Goal: Task Accomplishment & Management: Manage account settings

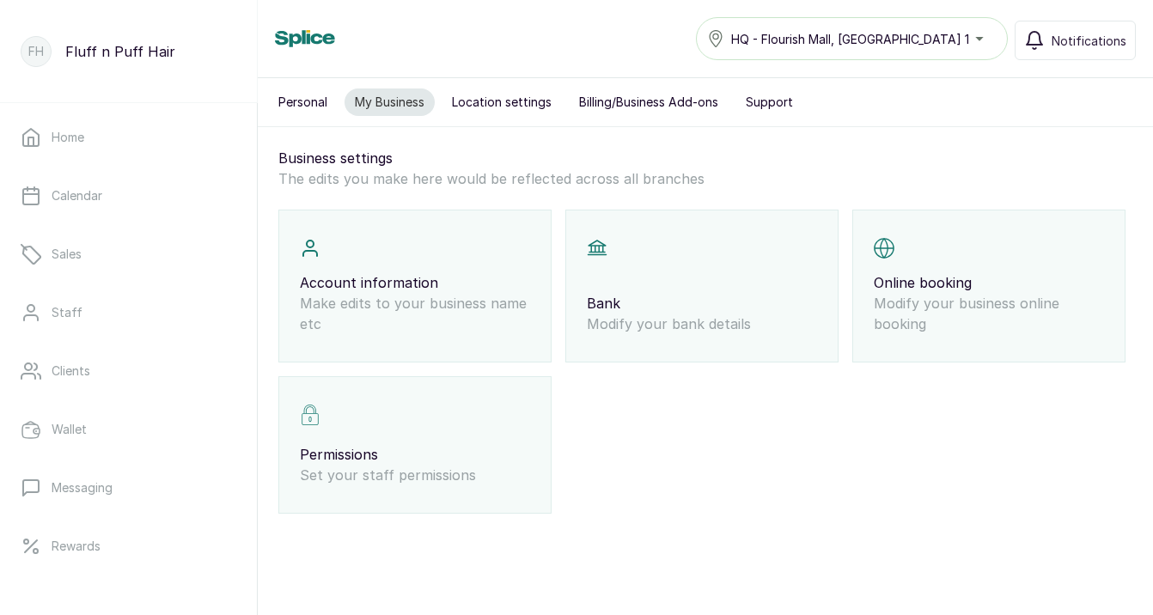
click at [438, 295] on p "Make edits to your business name etc" at bounding box center [415, 313] width 230 height 41
select select "owner"
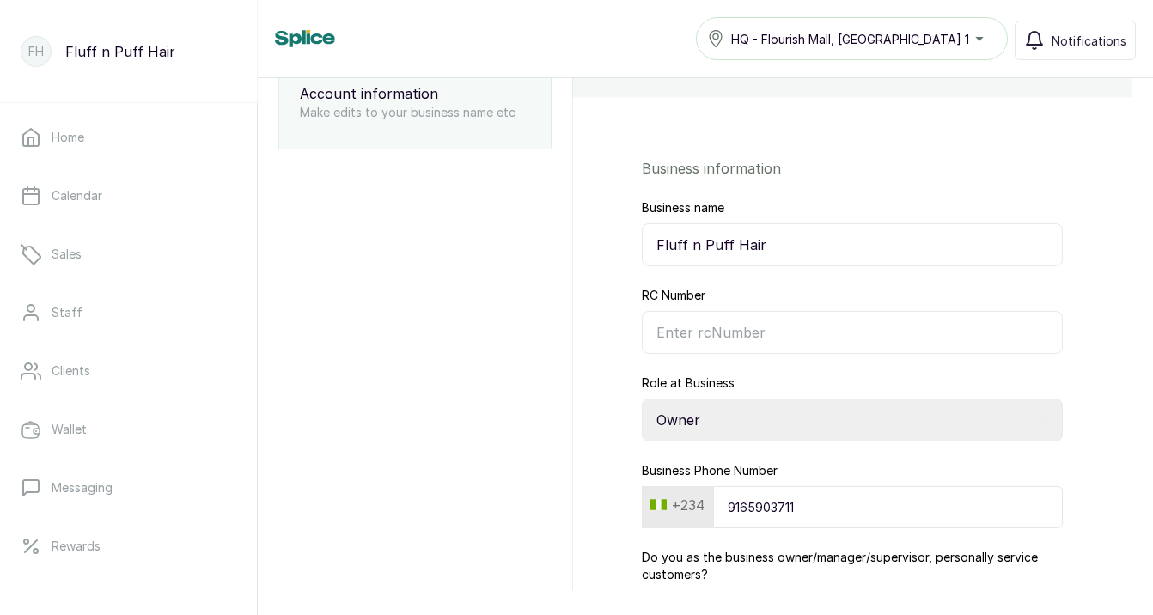
scroll to position [208, 0]
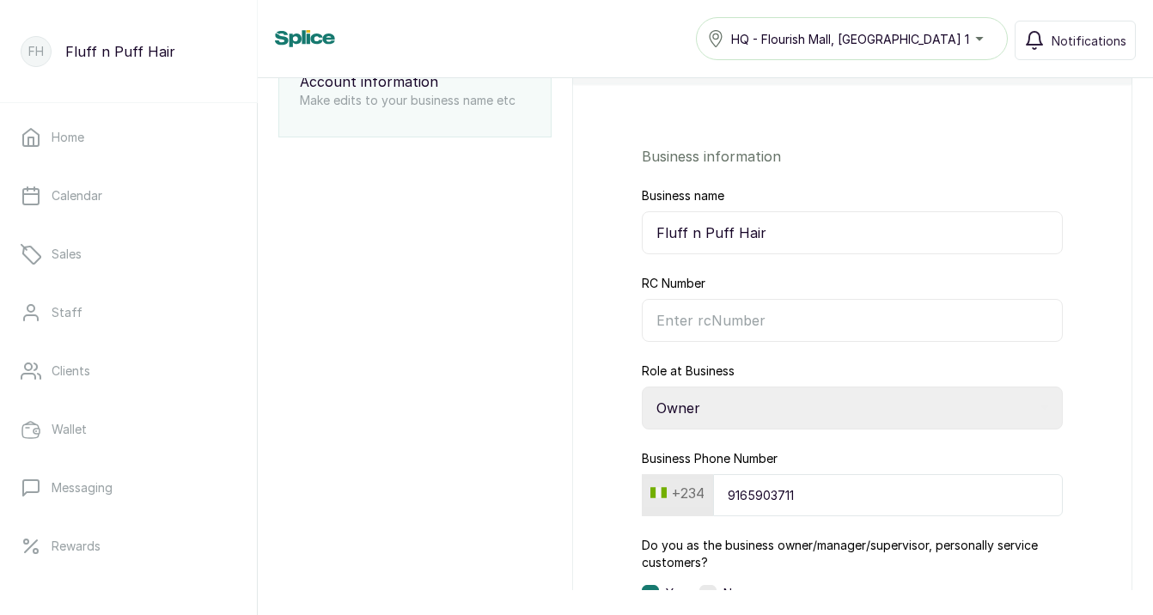
click at [705, 320] on input "RC Number" at bounding box center [852, 320] width 421 height 43
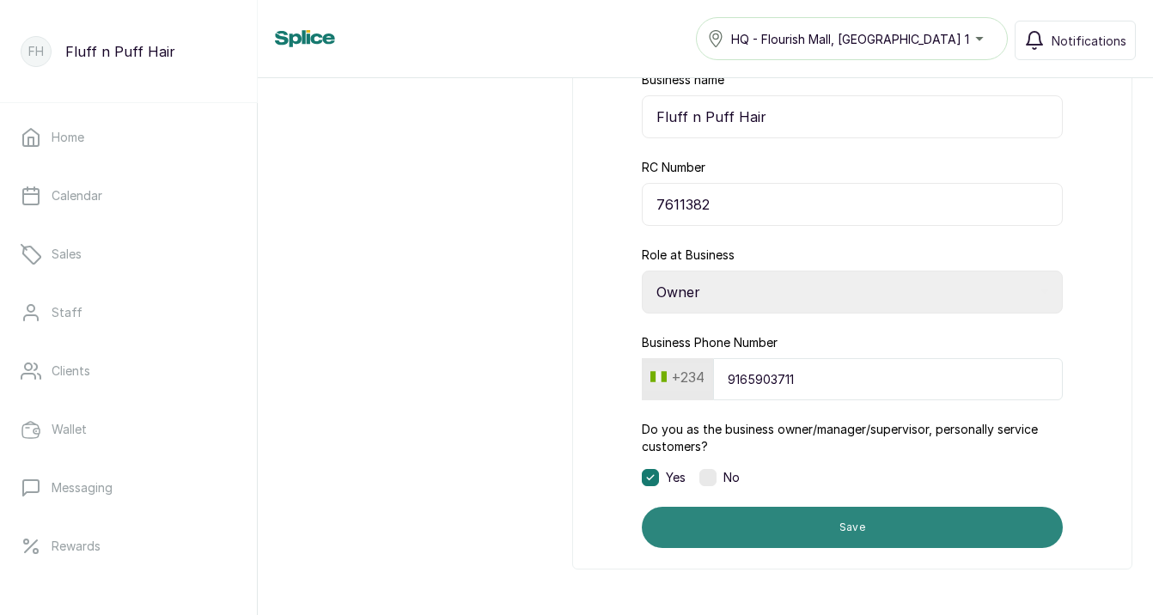
scroll to position [324, 0]
type input "7611382"
click at [857, 532] on button "Save" at bounding box center [852, 527] width 421 height 41
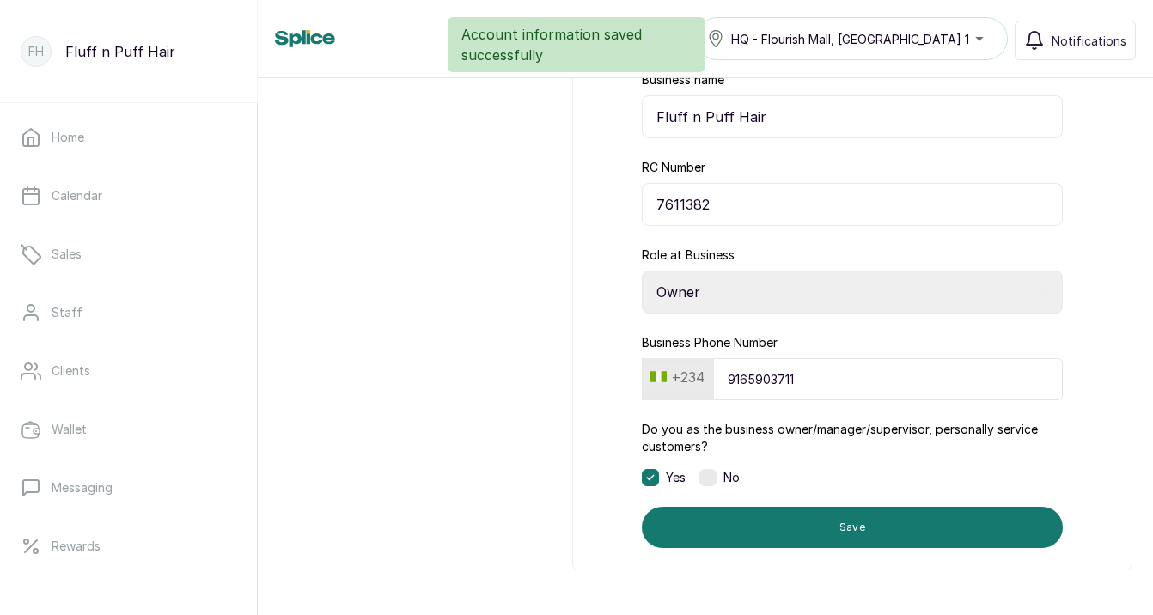
click at [703, 470] on label at bounding box center [707, 477] width 17 height 17
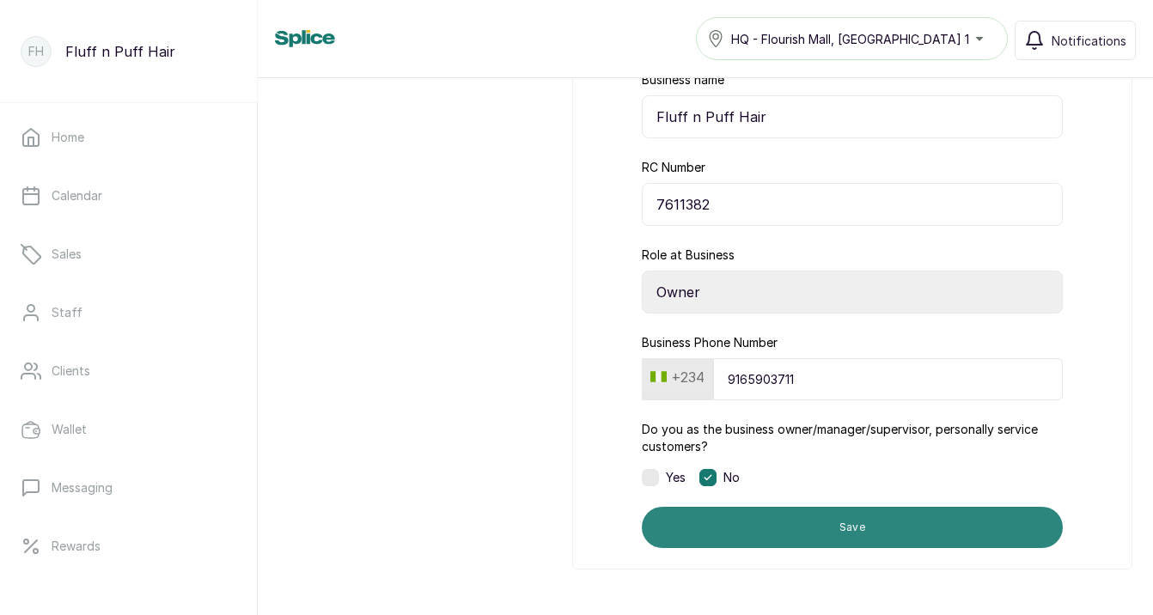
click at [801, 517] on button "Save" at bounding box center [852, 527] width 421 height 41
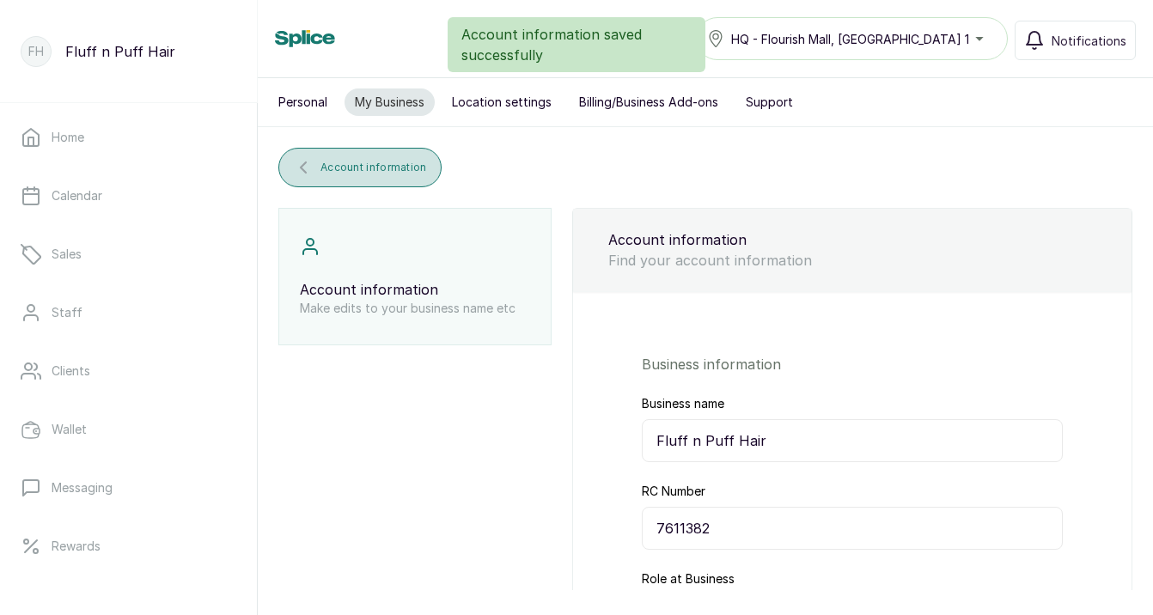
scroll to position [0, 0]
click at [489, 105] on button "Location settings" at bounding box center [502, 101] width 120 height 27
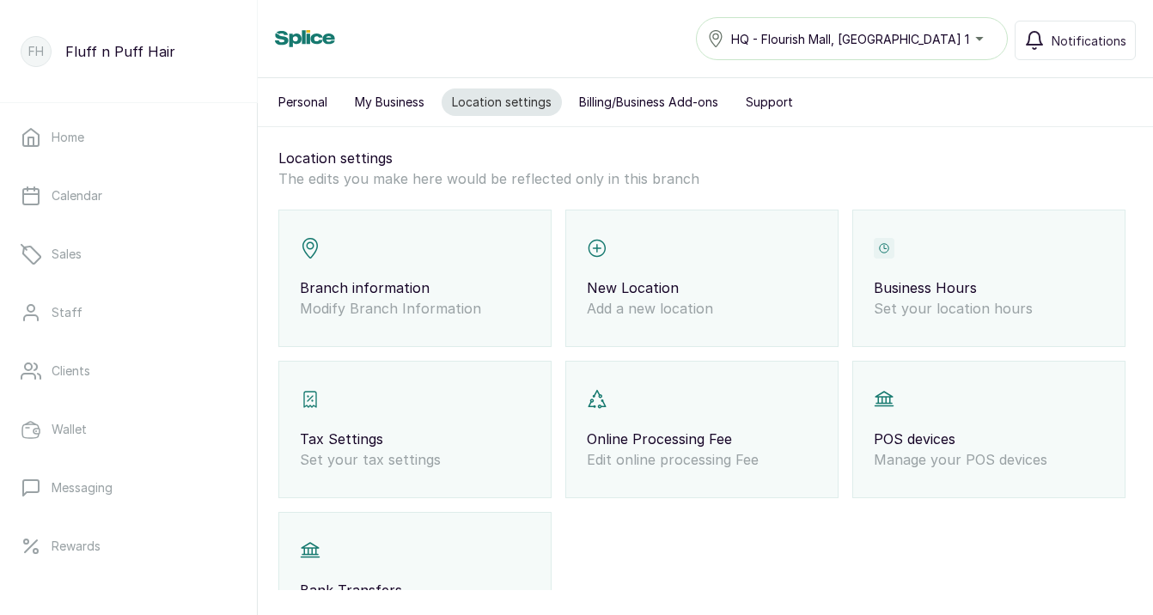
click at [450, 253] on div "Branch information Modify Branch Information" at bounding box center [414, 278] width 273 height 137
select select "fixed_value"
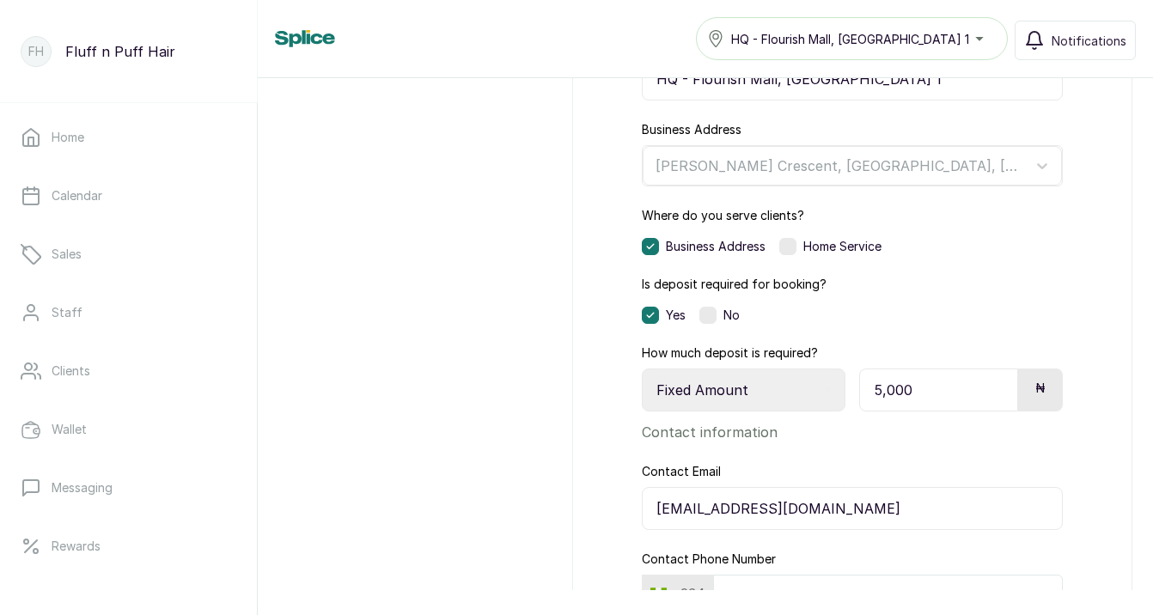
scroll to position [171, 0]
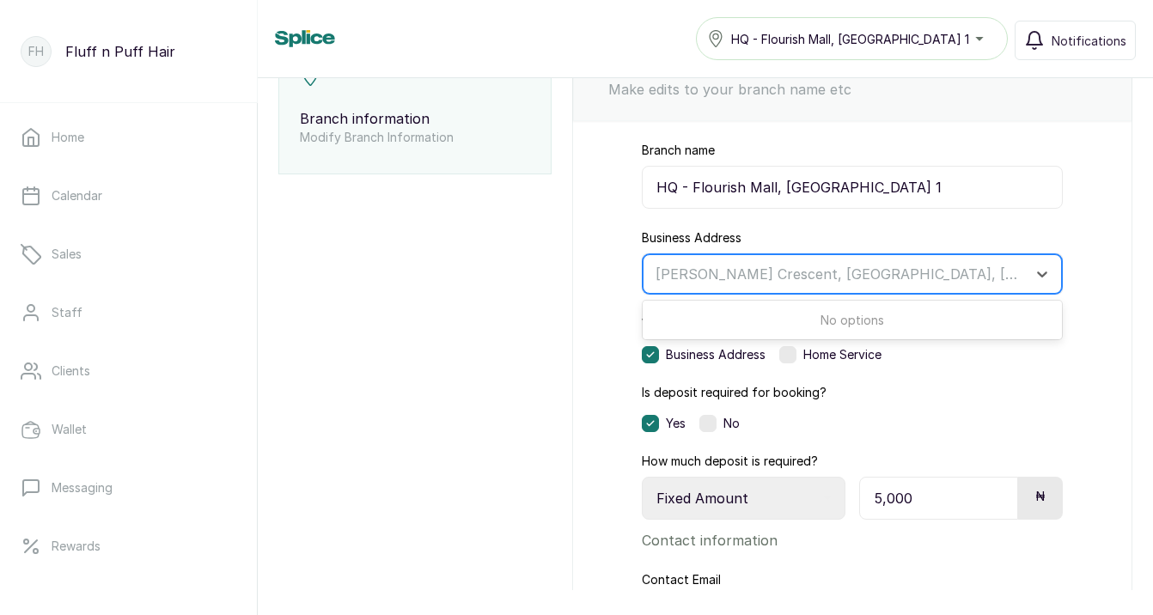
click at [665, 274] on div "[PERSON_NAME] Crescent, [GEOGRAPHIC_DATA], [GEOGRAPHIC_DATA]" at bounding box center [836, 274] width 362 height 19
type input "f"
type input "fluff n puff hair"
click at [581, 271] on div "Branch name HQ - [GEOGRAPHIC_DATA], Lekki 1 Business Address 0 results availabl…" at bounding box center [852, 464] width 558 height 686
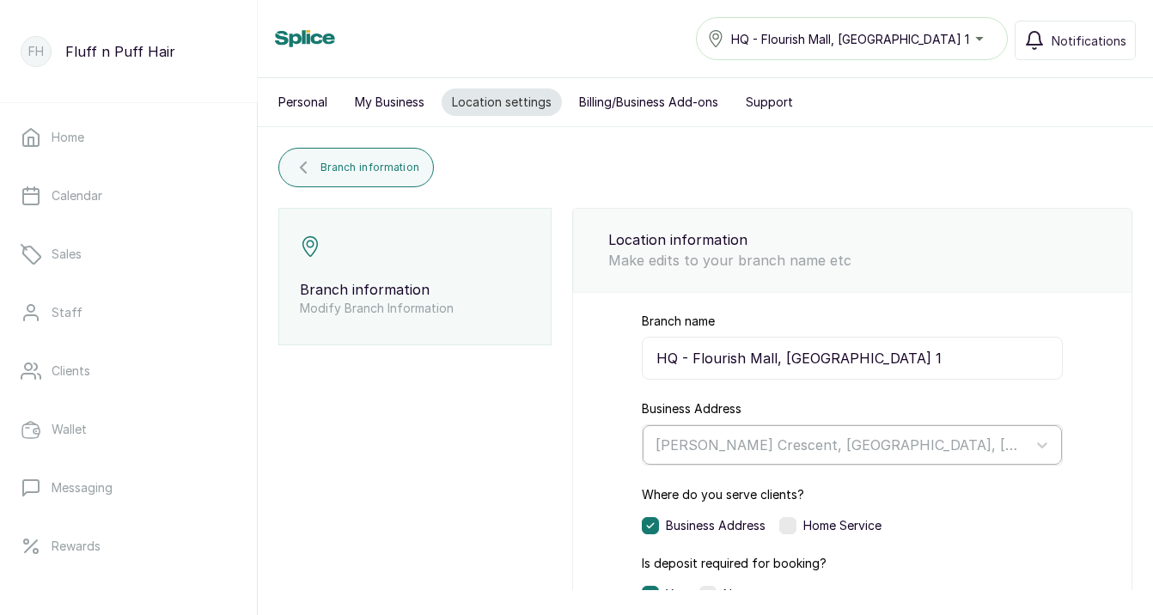
scroll to position [0, 0]
click at [366, 104] on button "My Business" at bounding box center [389, 101] width 90 height 27
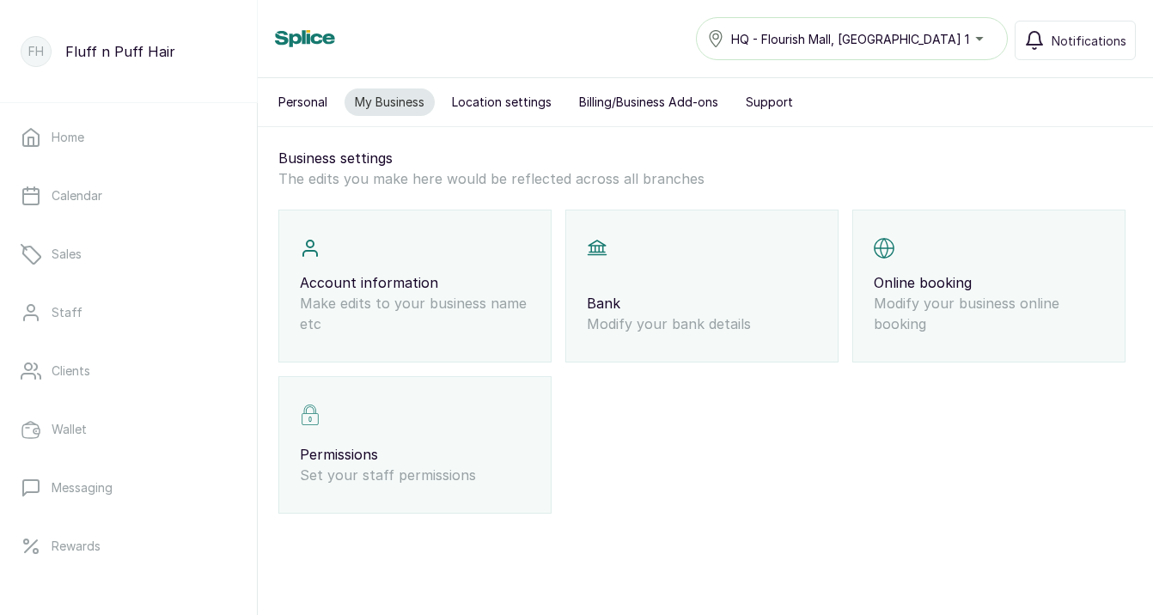
click at [931, 267] on div "Online booking Modify your business online booking" at bounding box center [988, 286] width 273 height 153
select select "fixed"
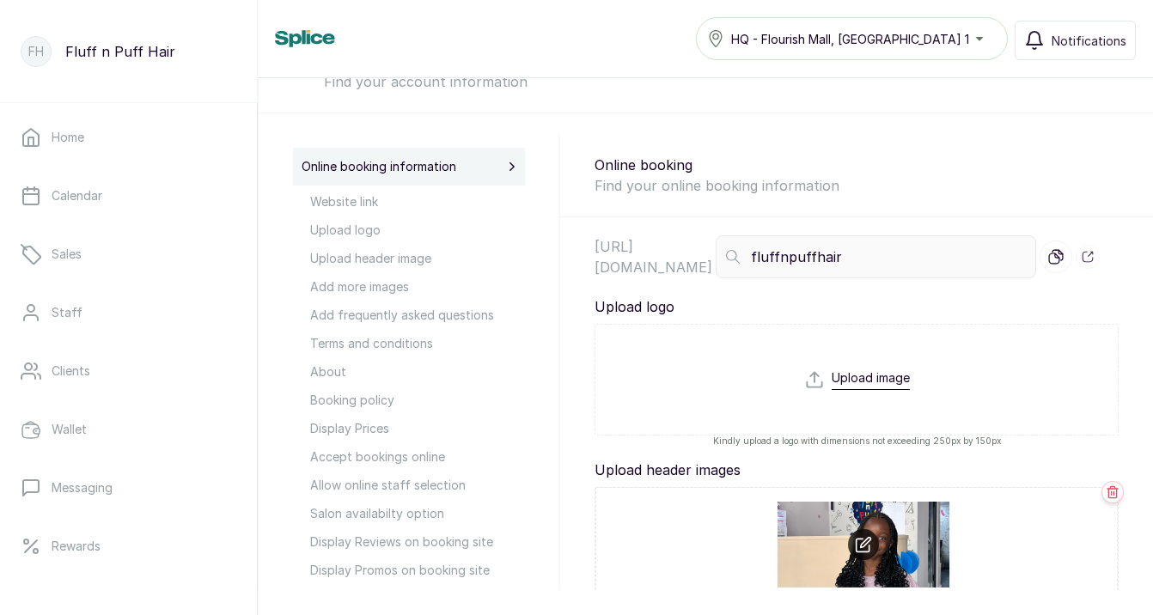
scroll to position [102, 0]
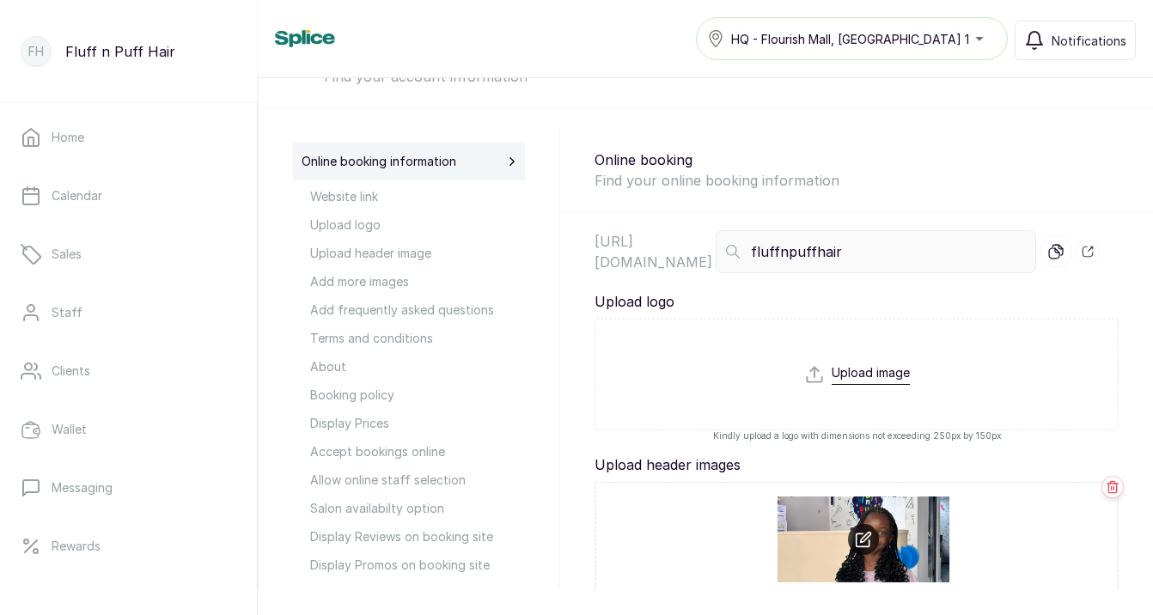
click at [860, 395] on input "file" at bounding box center [857, 405] width 106 height 82
type input "C:\fakepath\fluff n puff brand logo 1-01.jpg"
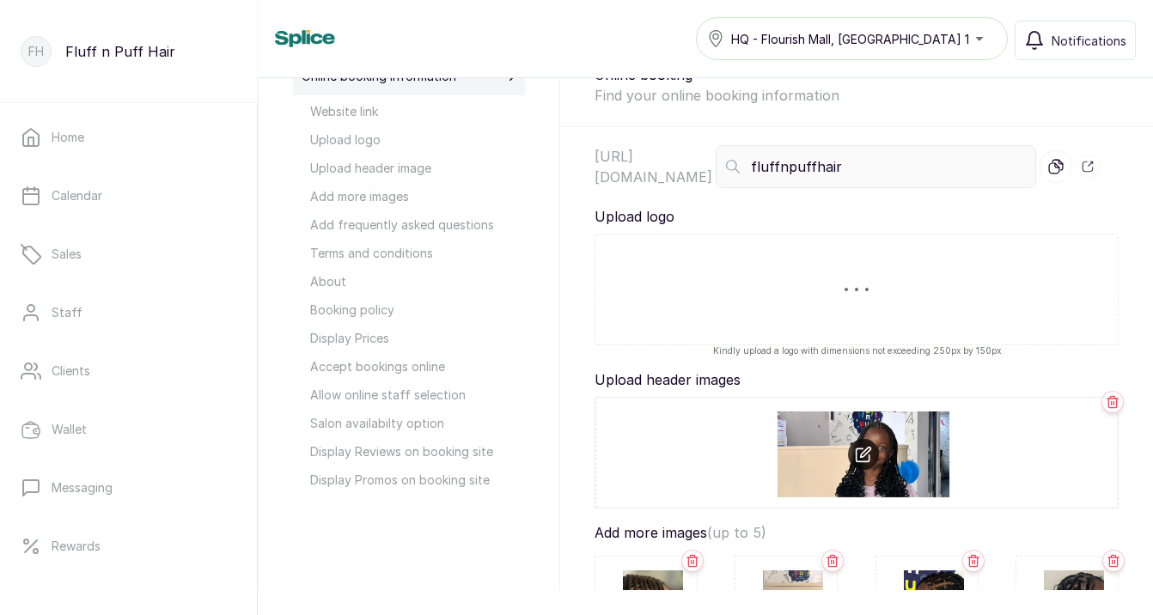
scroll to position [248, 0]
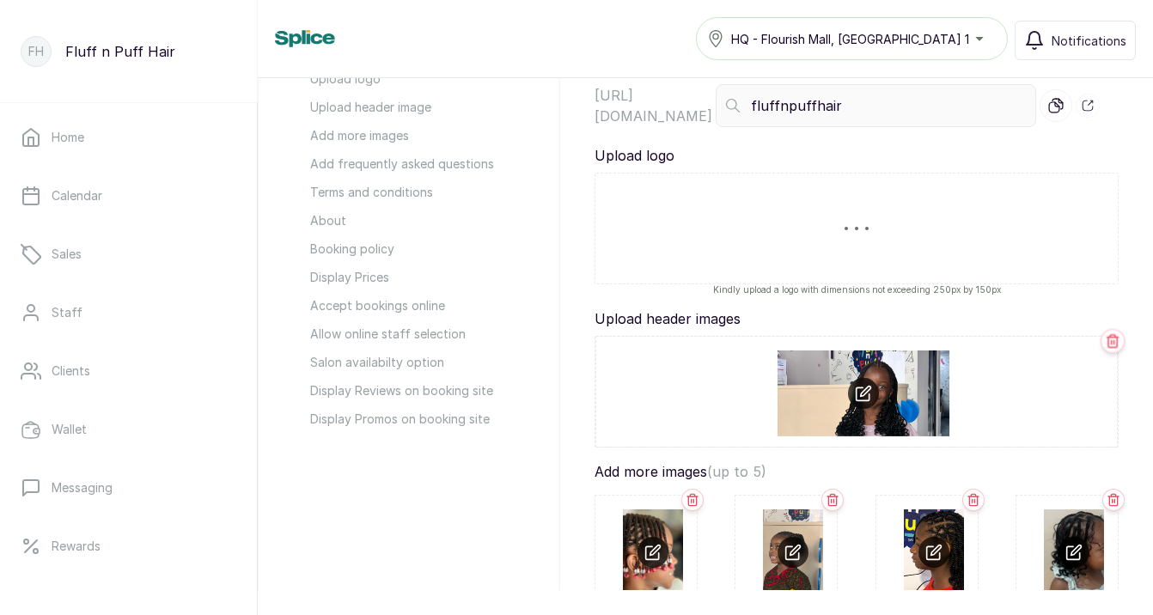
click at [1115, 340] on icon at bounding box center [1112, 340] width 15 height 15
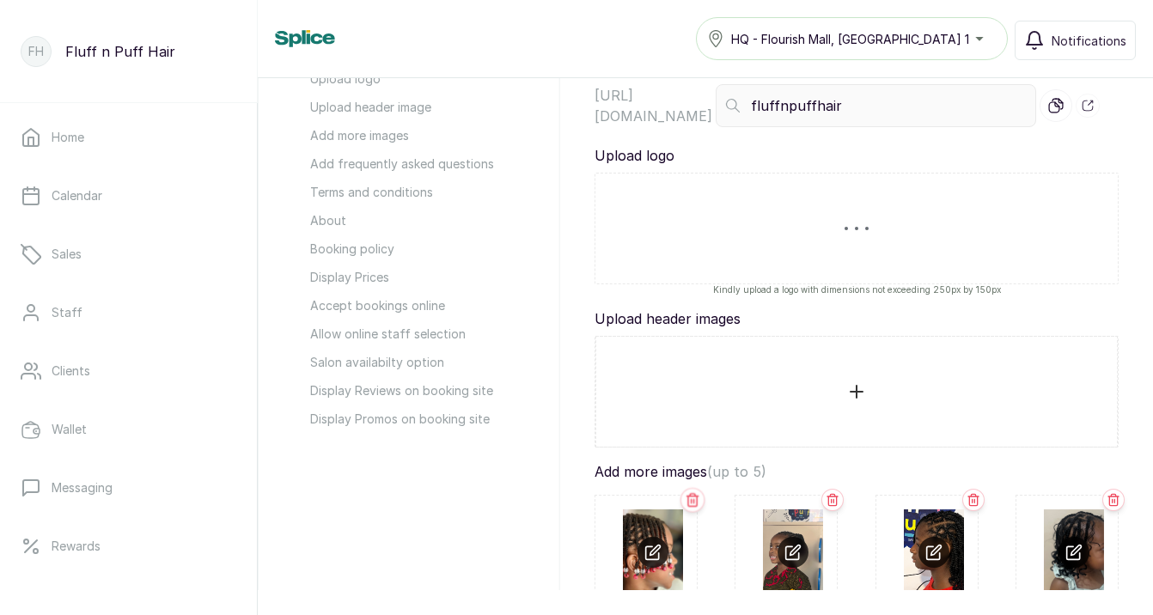
click at [694, 497] on icon at bounding box center [692, 499] width 15 height 15
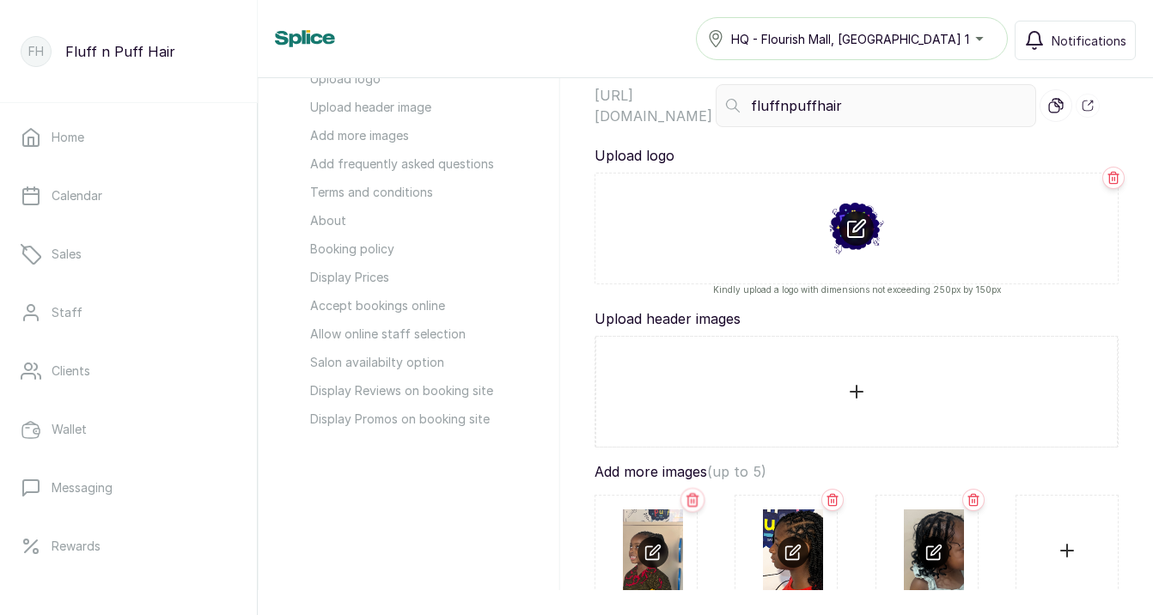
click at [694, 497] on icon at bounding box center [692, 499] width 15 height 15
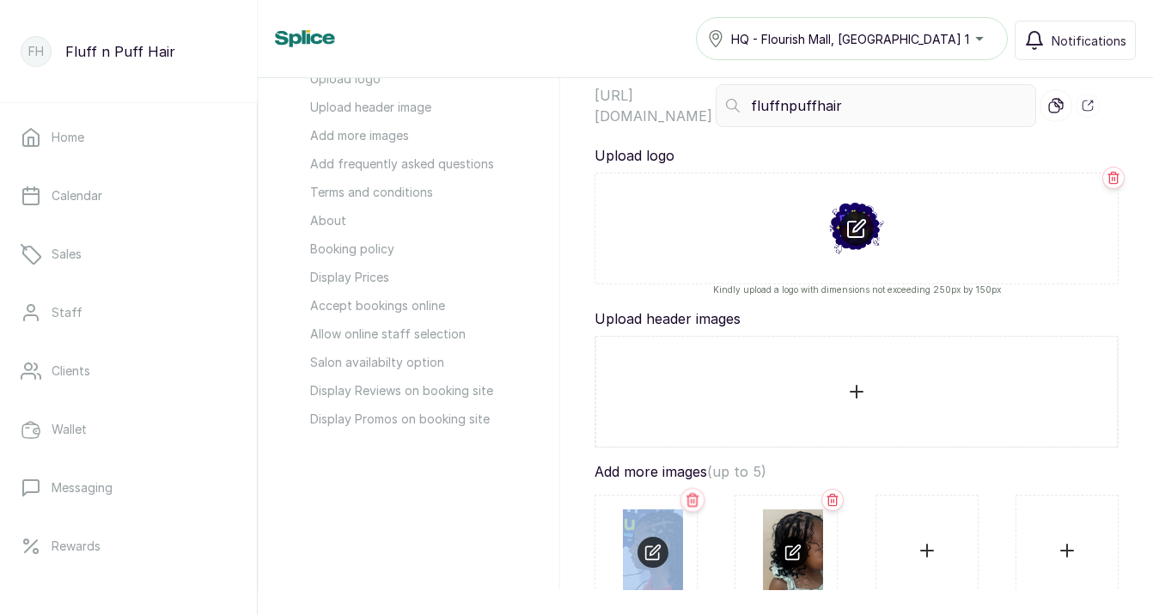
click at [694, 497] on icon at bounding box center [692, 499] width 15 height 15
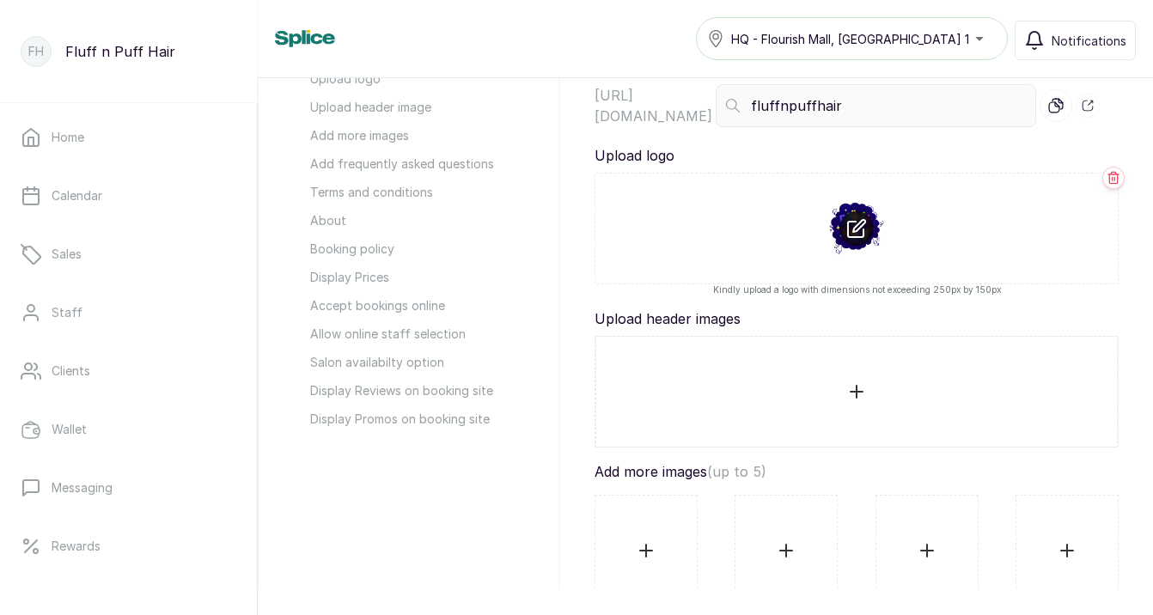
click at [853, 391] on input "file" at bounding box center [856, 391] width 493 height 82
type input "C:\fakepath\IMG_6852 2.JPG"
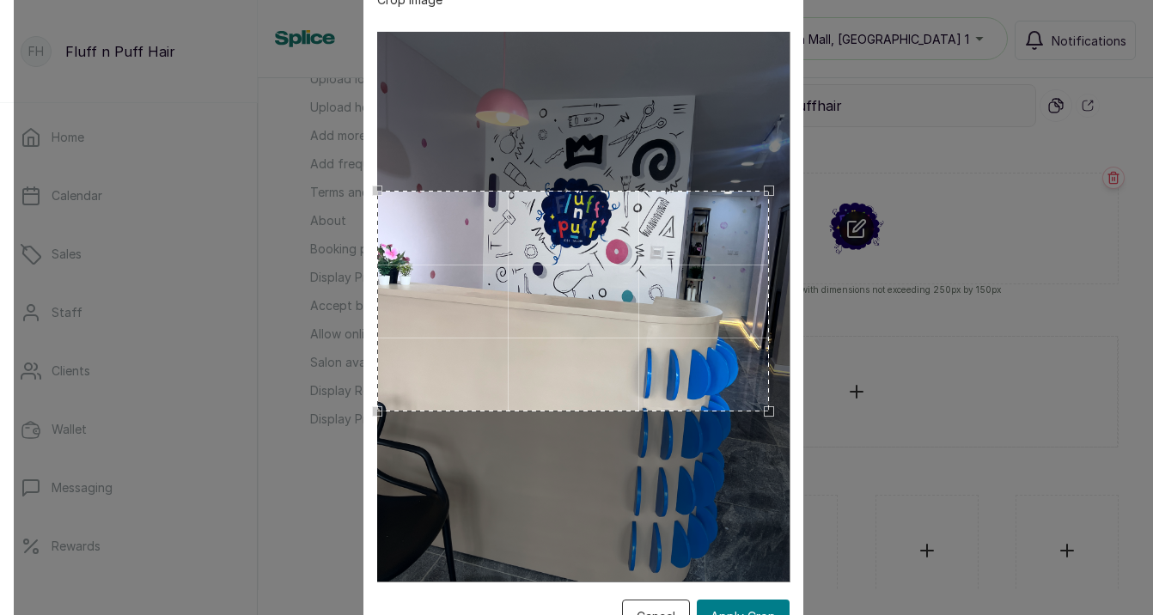
click at [367, 198] on div "Crop Image Cancel Apply Crop" at bounding box center [583, 307] width 440 height 679
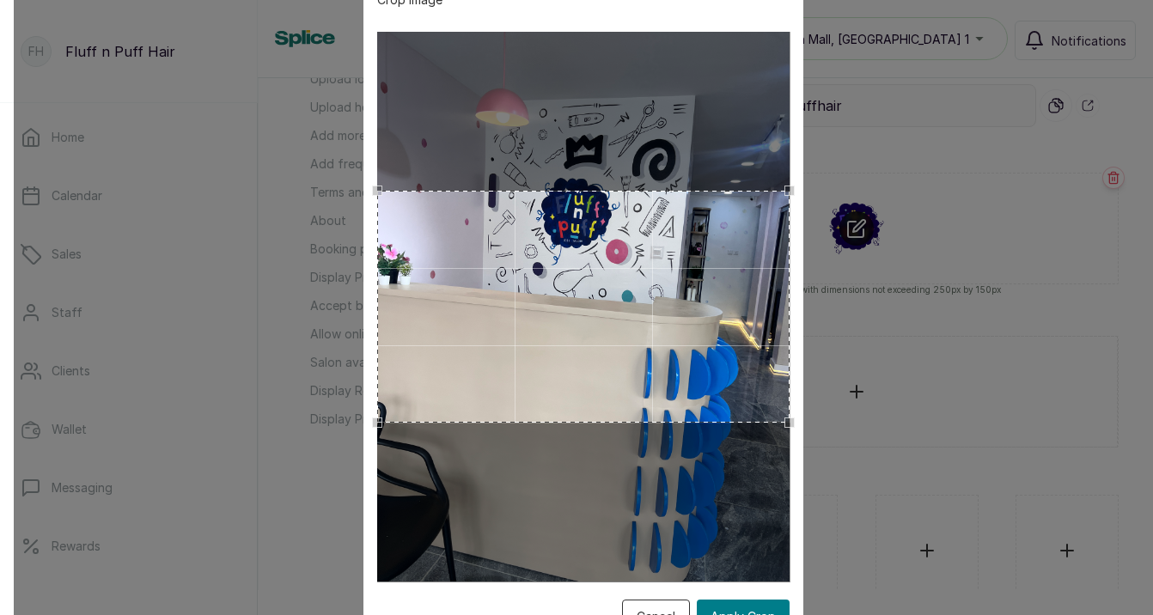
click at [836, 460] on div "Crop Image Cancel Apply Crop" at bounding box center [583, 307] width 1139 height 615
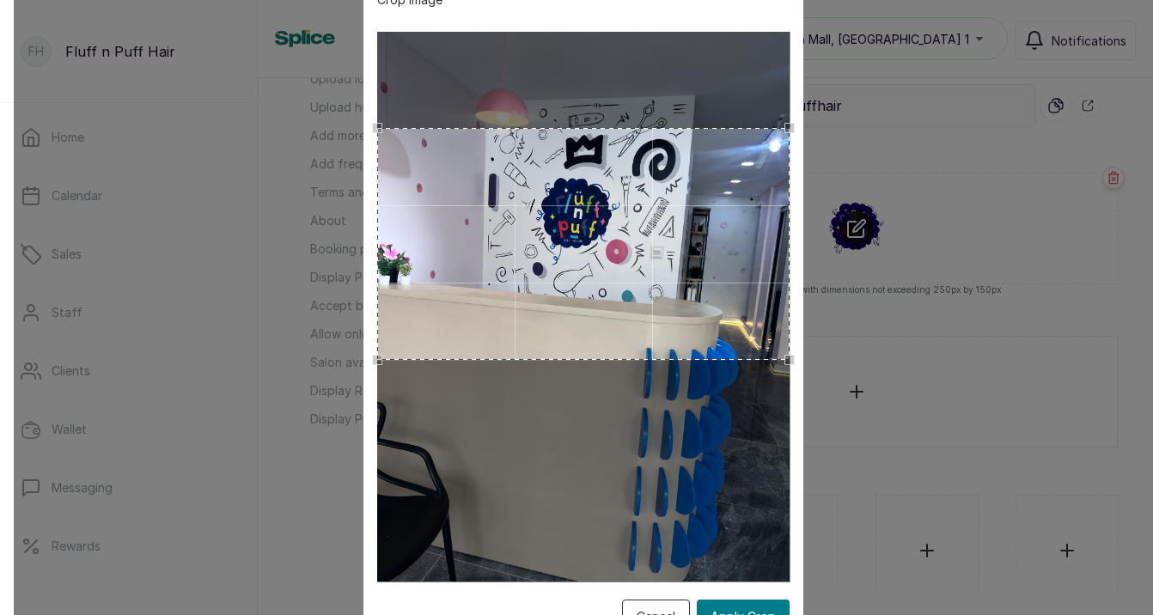
click at [713, 302] on div "Use the arrow keys to move the crop selection area" at bounding box center [583, 244] width 412 height 232
click at [764, 606] on button "Apply Crop" at bounding box center [743, 617] width 93 height 34
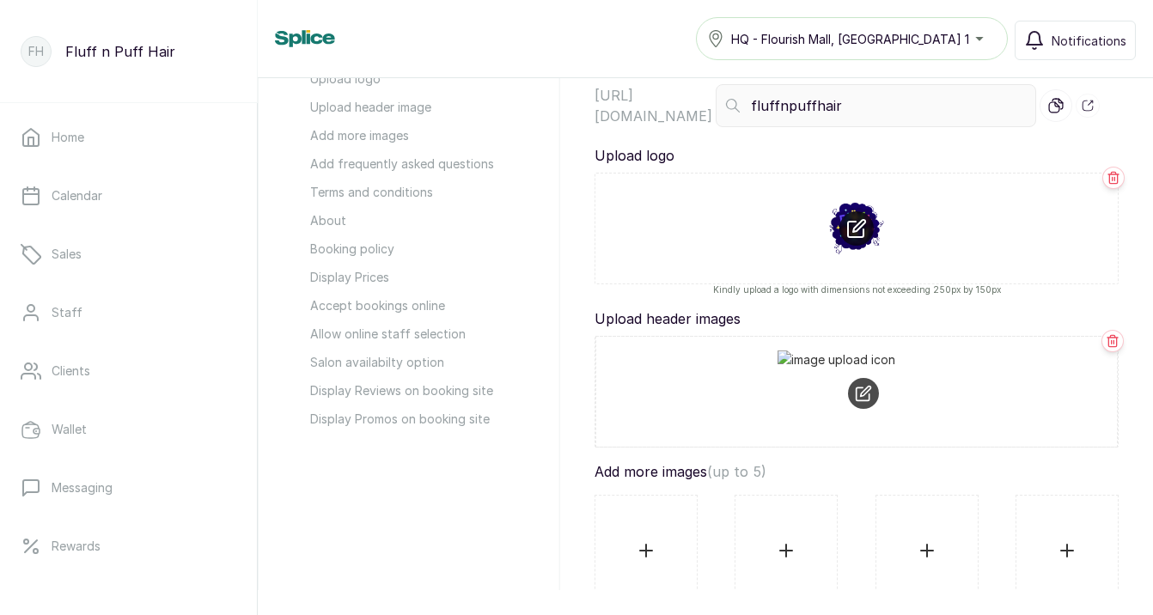
click at [647, 549] on input "file" at bounding box center [646, 550] width 74 height 82
type input "C:\fakepath\IMG_6850 3.JPG"
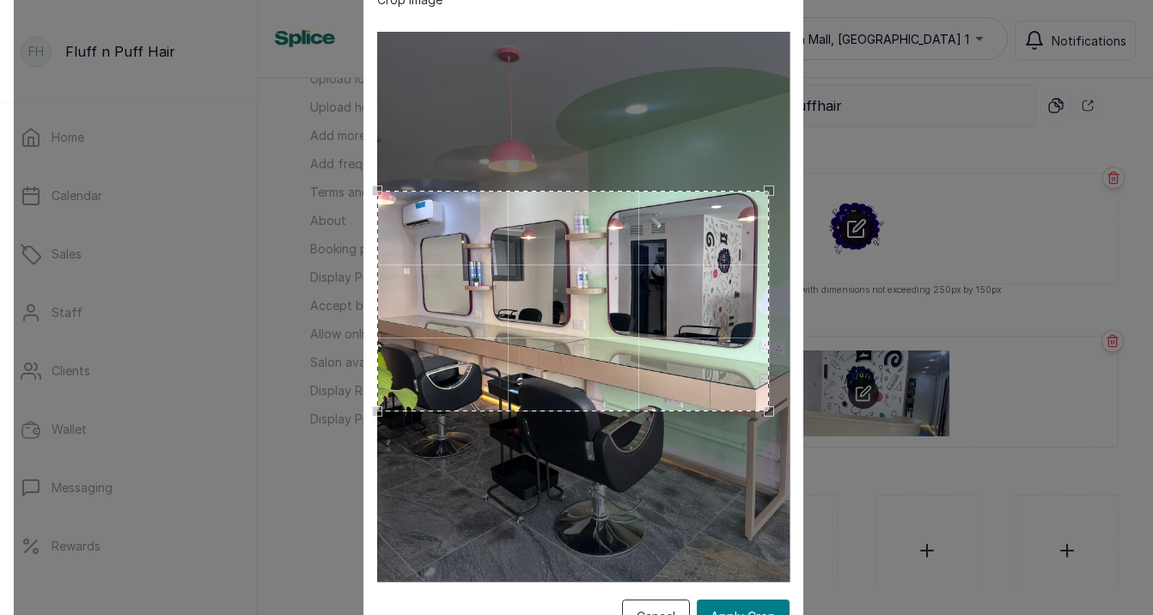
click at [366, 190] on div "Crop Image Cancel Apply Crop" at bounding box center [583, 307] width 440 height 679
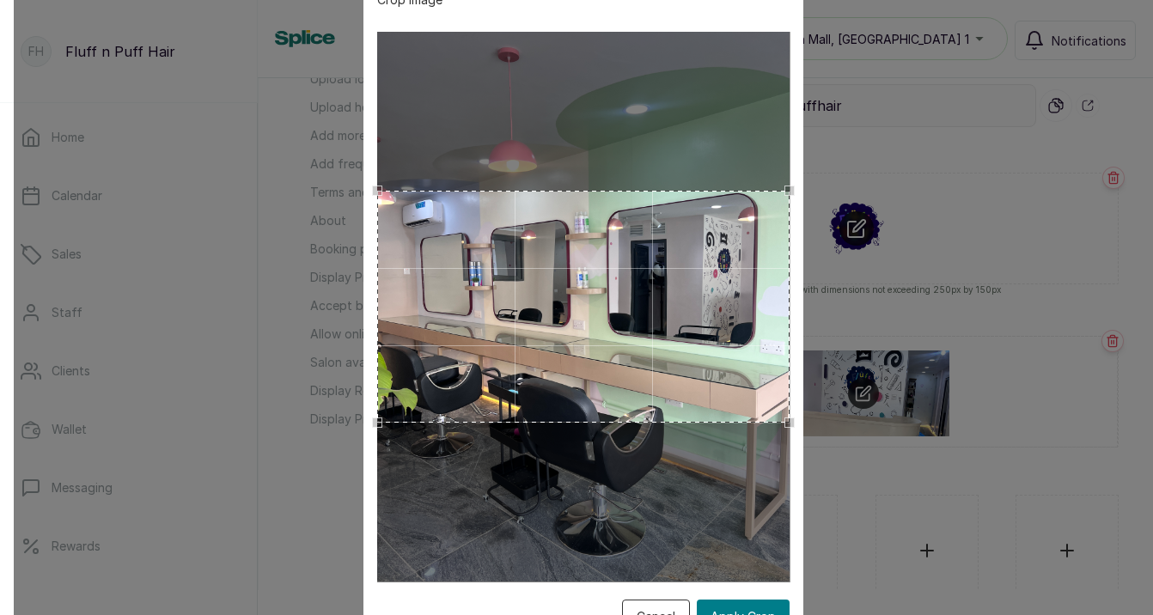
click at [801, 451] on div "Crop Image Cancel Apply Crop" at bounding box center [583, 307] width 440 height 679
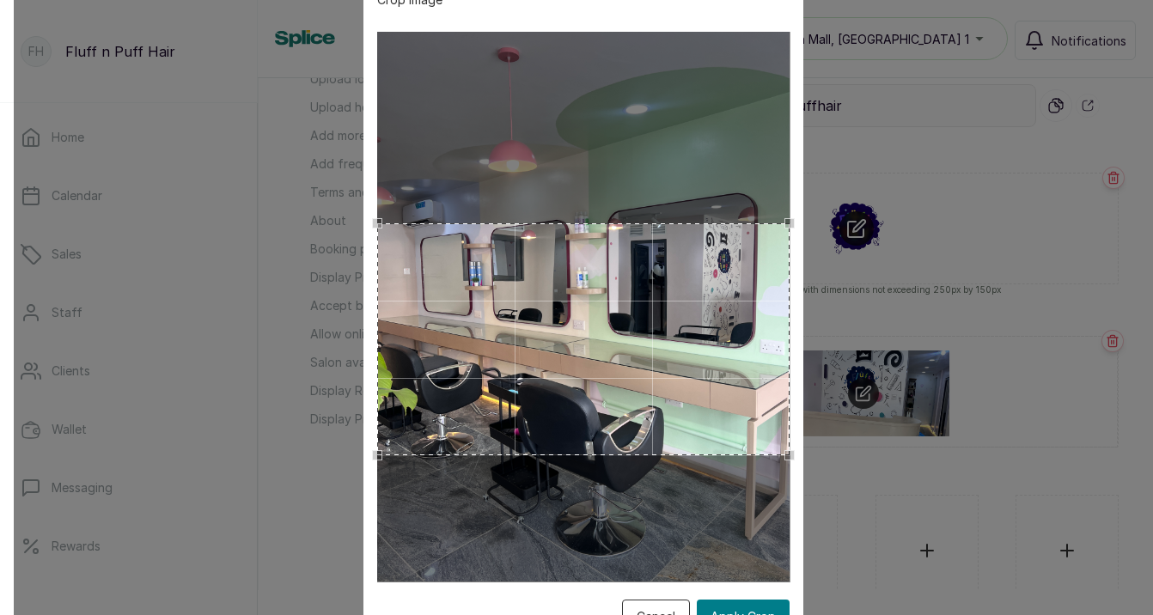
click at [728, 392] on div "Use the arrow keys to move the crop selection area" at bounding box center [583, 339] width 412 height 232
click at [752, 602] on button "Apply Crop" at bounding box center [743, 617] width 93 height 34
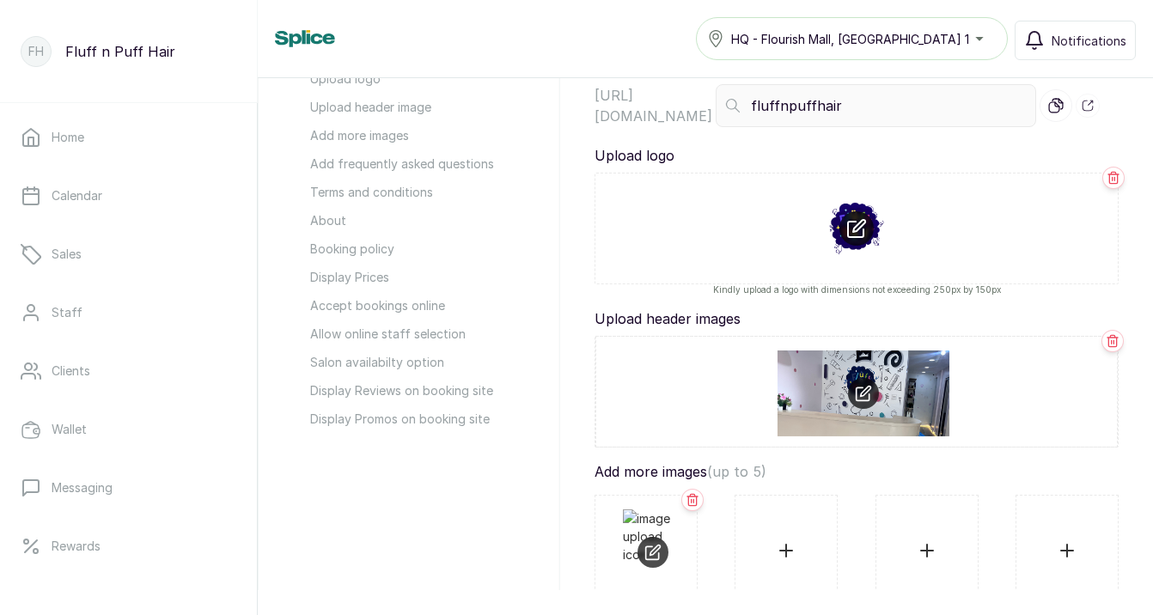
click at [786, 551] on input "file" at bounding box center [786, 550] width 74 height 82
type input "C:\fakepath\IMG_6851 3.JPG"
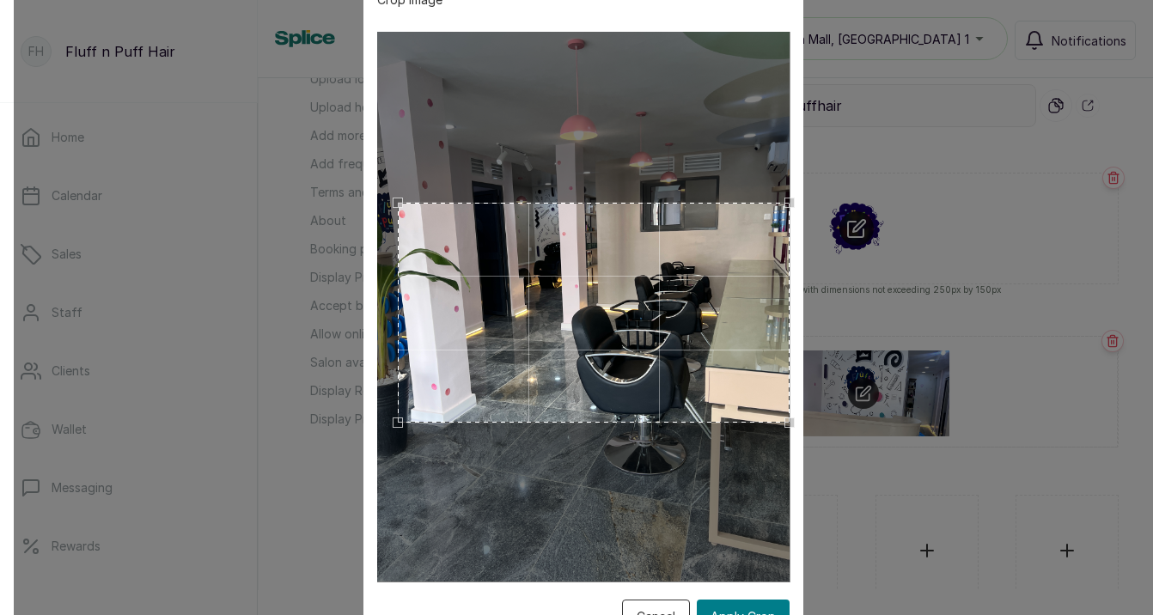
click at [796, 445] on div "Crop Image Cancel Apply Crop" at bounding box center [583, 307] width 440 height 679
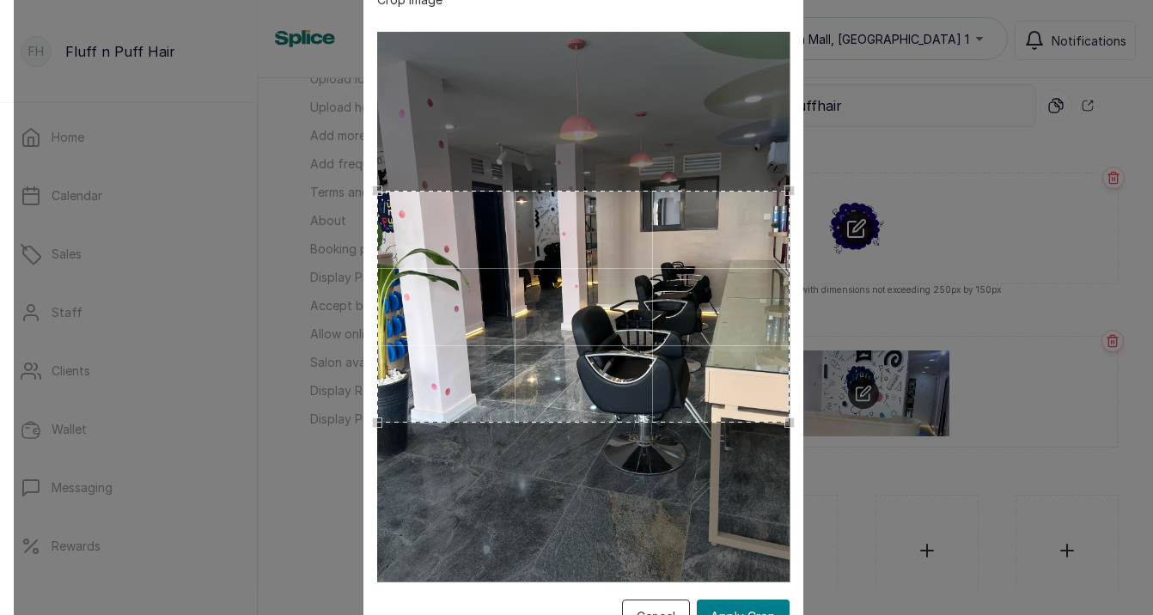
click at [344, 156] on div "Crop Image Cancel Apply Crop" at bounding box center [583, 307] width 1139 height 615
click at [752, 605] on button "Apply Crop" at bounding box center [743, 617] width 93 height 34
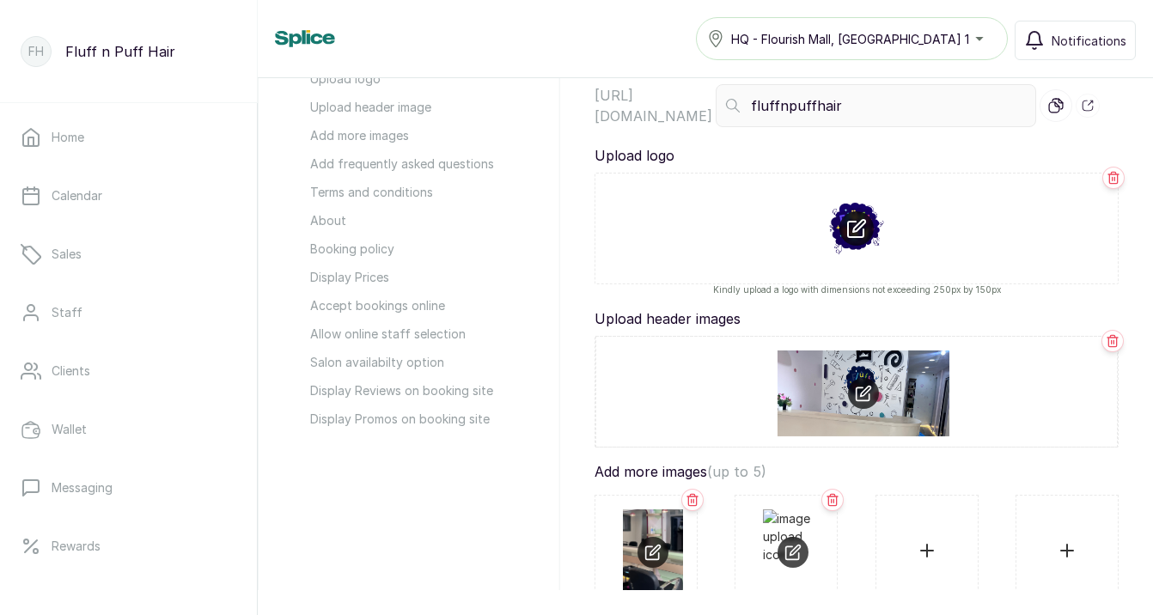
click at [927, 554] on input "file" at bounding box center [927, 550] width 74 height 82
type input "C:\fakepath\IMG_6848 3.JPG"
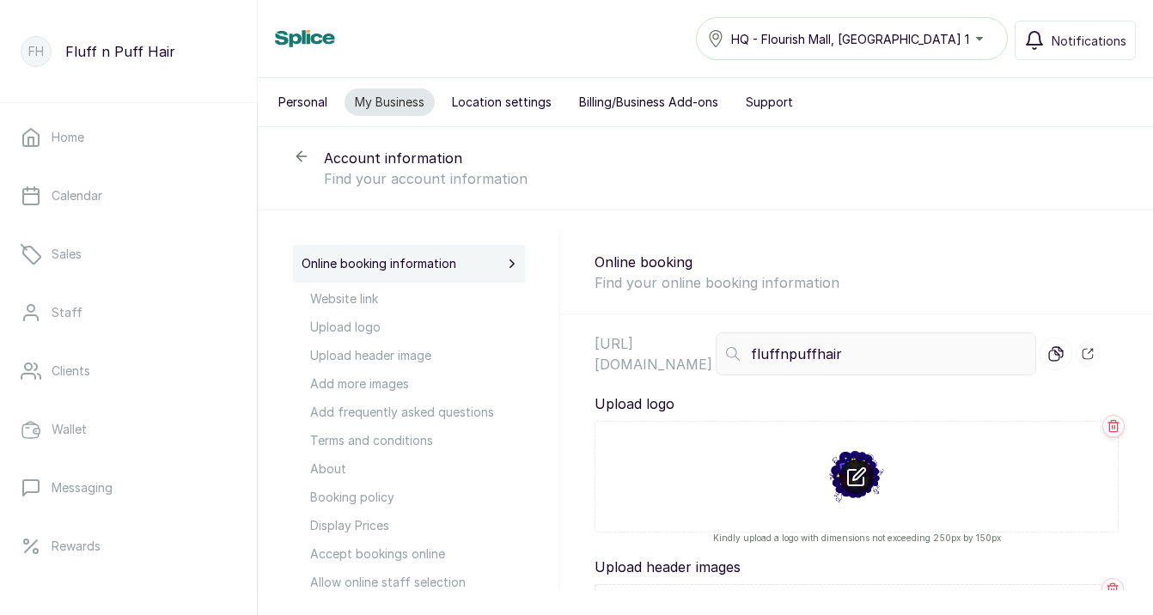
select select "fixed"
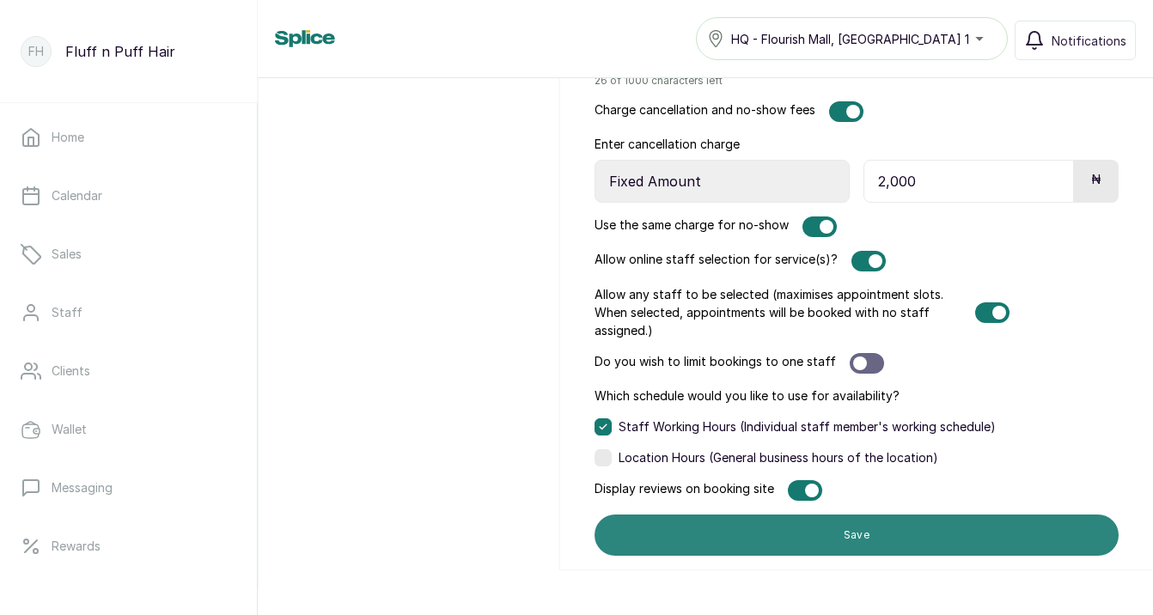
scroll to position [1689, 0]
click at [840, 536] on button "Save" at bounding box center [856, 535] width 524 height 41
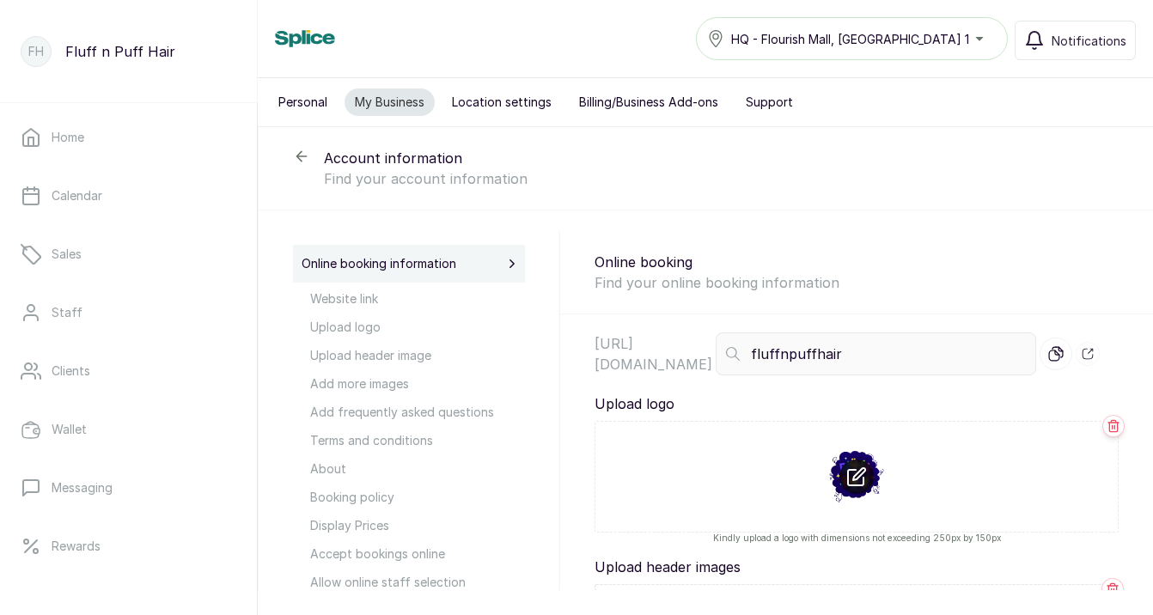
scroll to position [0, 0]
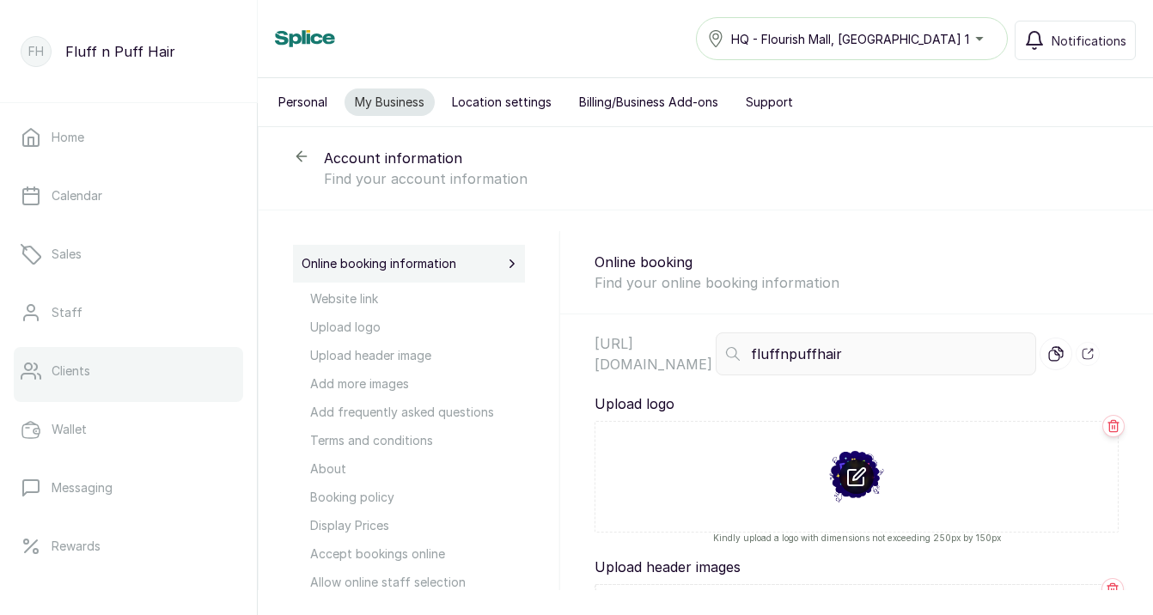
click at [109, 357] on link "Clients" at bounding box center [128, 371] width 229 height 48
